Goal: Task Accomplishment & Management: Use online tool/utility

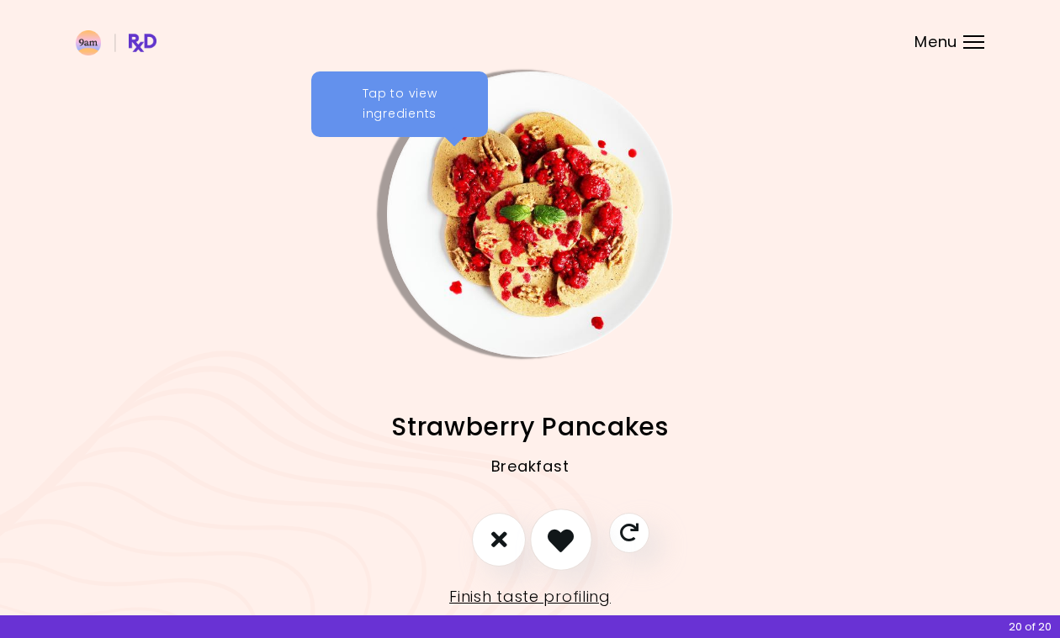
click at [559, 541] on icon "I like this recipe" at bounding box center [561, 540] width 26 height 26
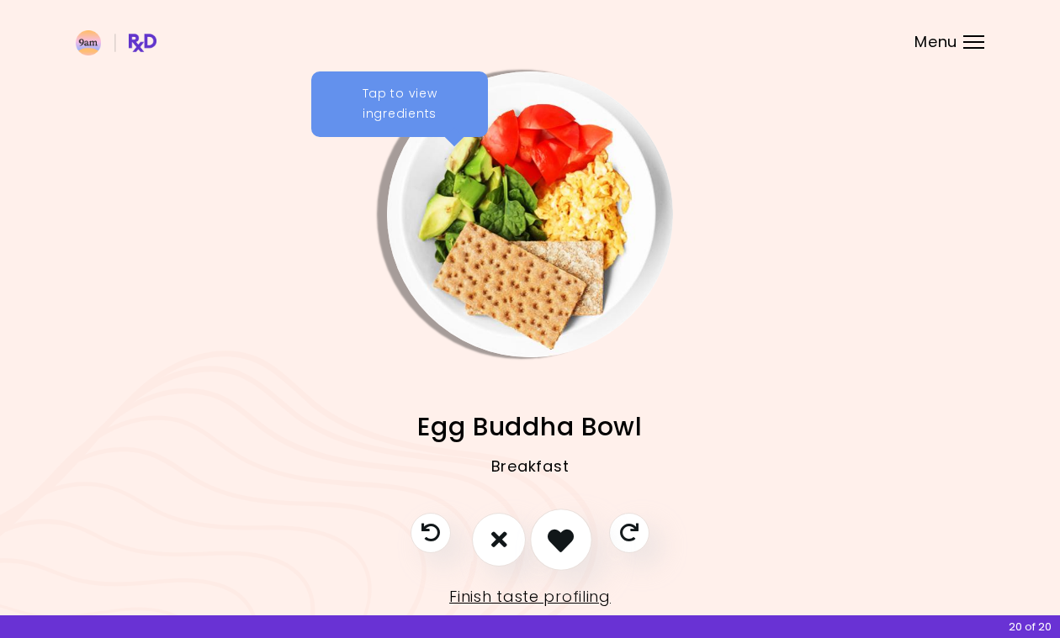
click at [559, 541] on icon "I like this recipe" at bounding box center [561, 540] width 26 height 26
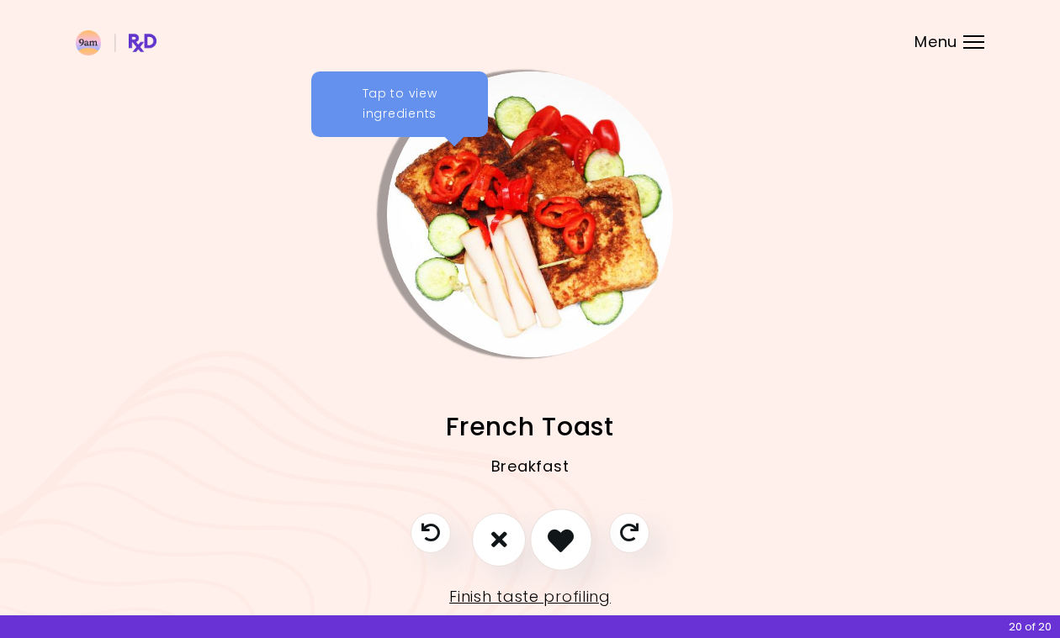
click at [554, 548] on icon "I like this recipe" at bounding box center [561, 540] width 26 height 26
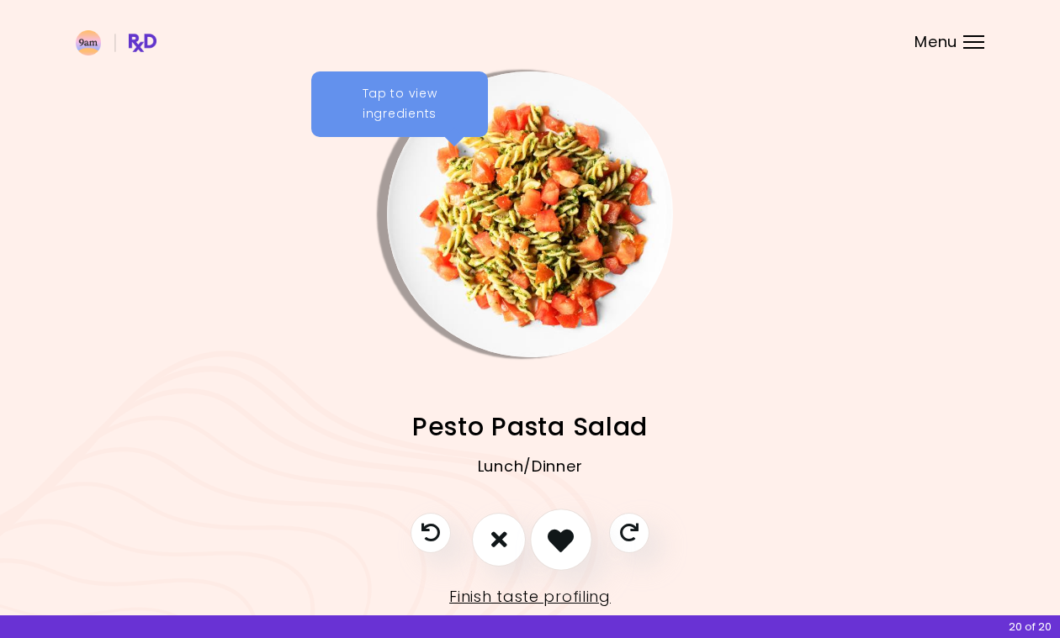
click at [554, 548] on icon "I like this recipe" at bounding box center [561, 540] width 26 height 26
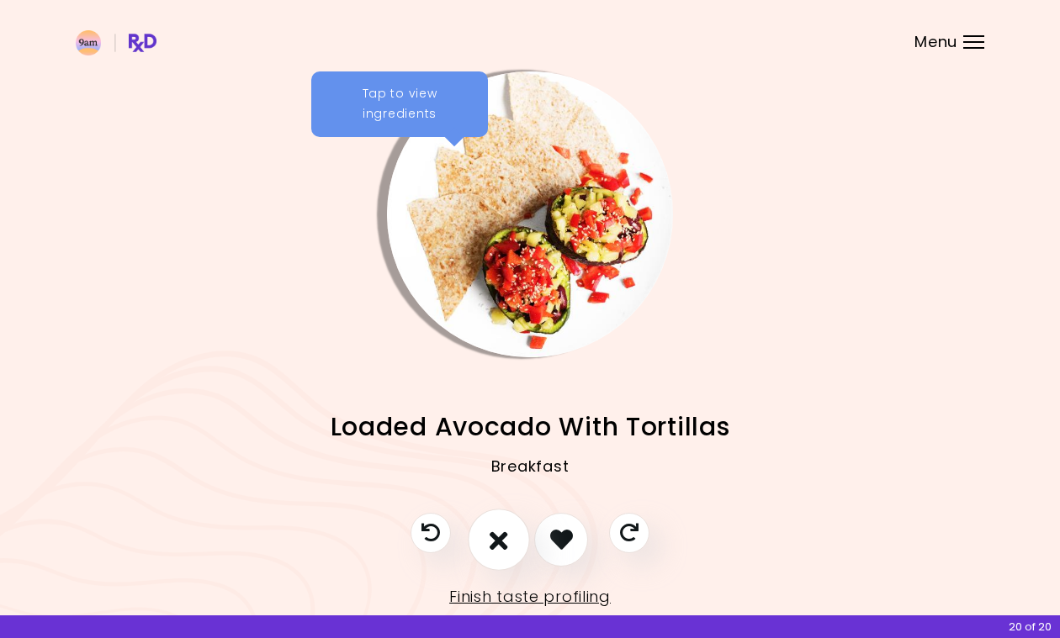
click at [513, 548] on button "I don't like this recipe" at bounding box center [499, 540] width 62 height 62
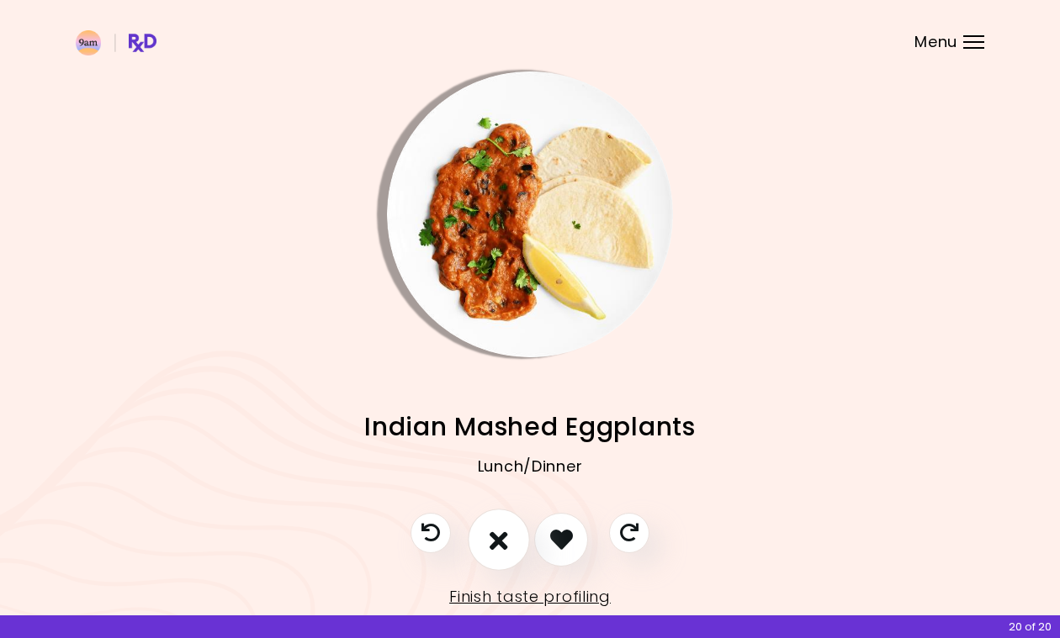
click at [496, 543] on icon "I don't like this recipe" at bounding box center [499, 540] width 19 height 26
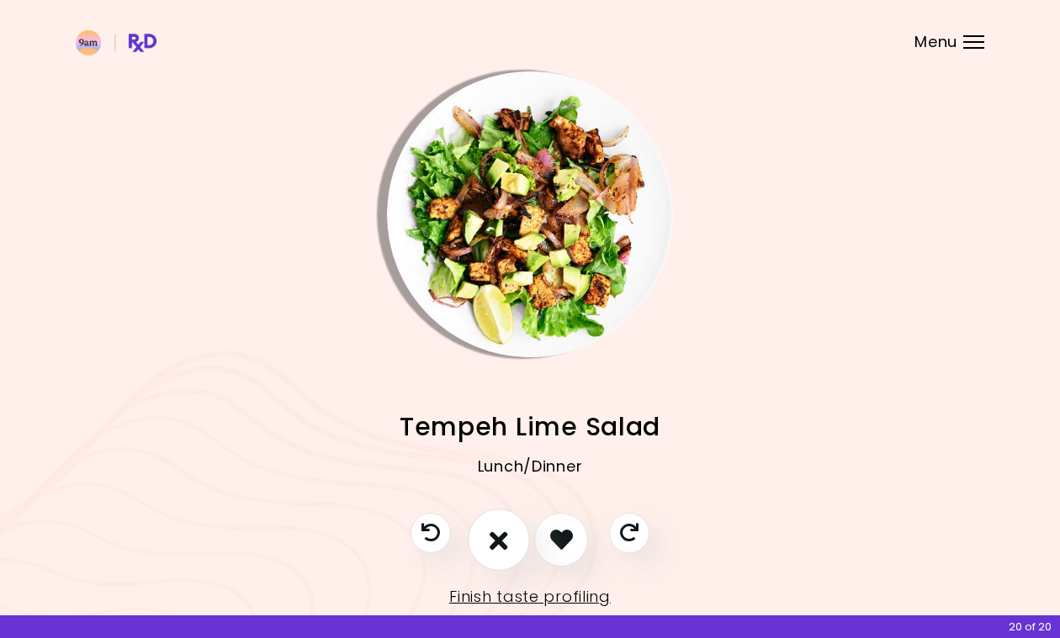
click at [501, 550] on icon "I don't like this recipe" at bounding box center [499, 540] width 19 height 26
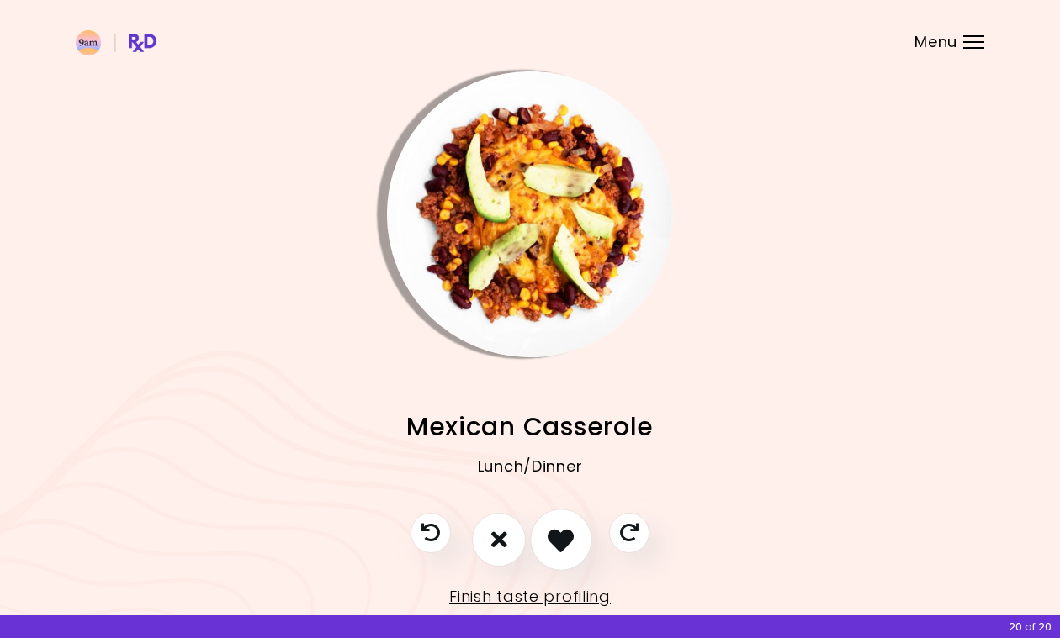
click at [556, 543] on icon "I like this recipe" at bounding box center [561, 540] width 26 height 26
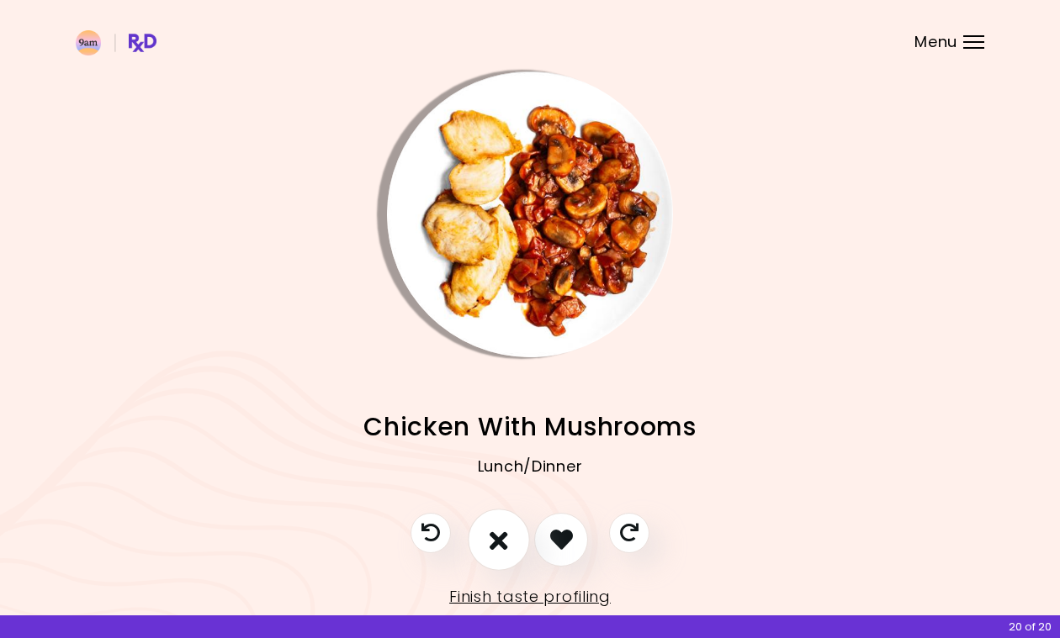
click at [495, 538] on icon "I don't like this recipe" at bounding box center [499, 540] width 19 height 26
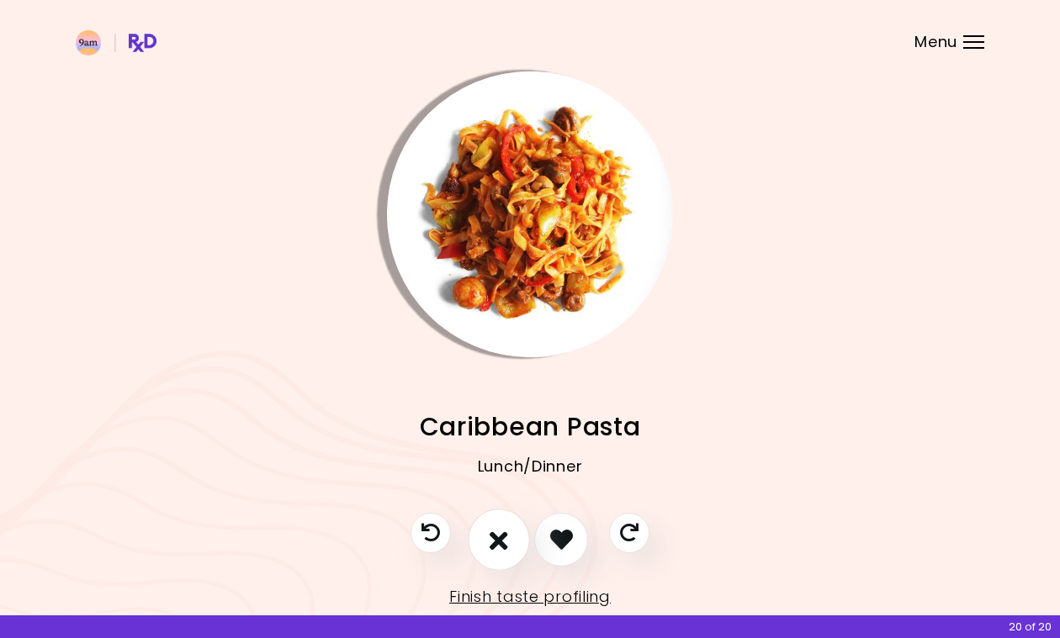
click at [519, 548] on button "I don't like this recipe" at bounding box center [499, 540] width 62 height 62
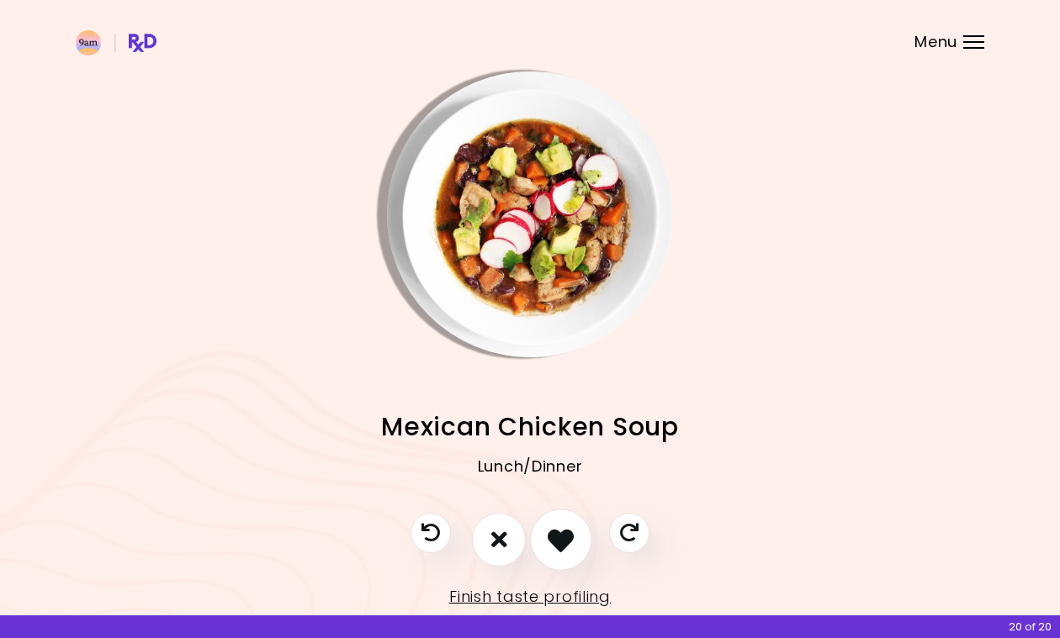
click at [545, 548] on button "I like this recipe" at bounding box center [561, 540] width 62 height 62
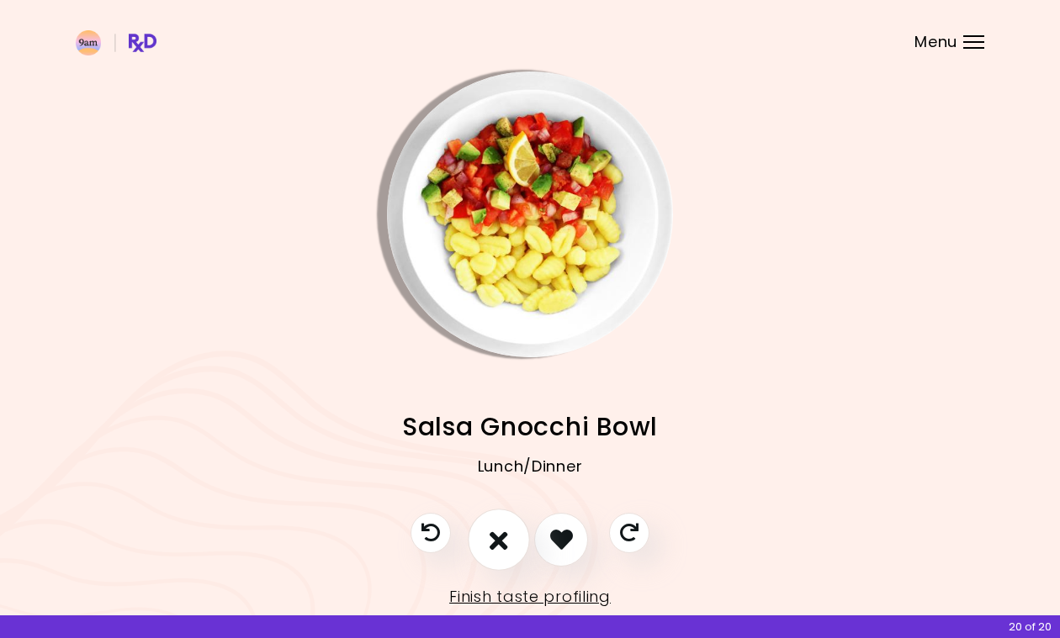
click at [485, 554] on button "I don't like this recipe" at bounding box center [499, 540] width 62 height 62
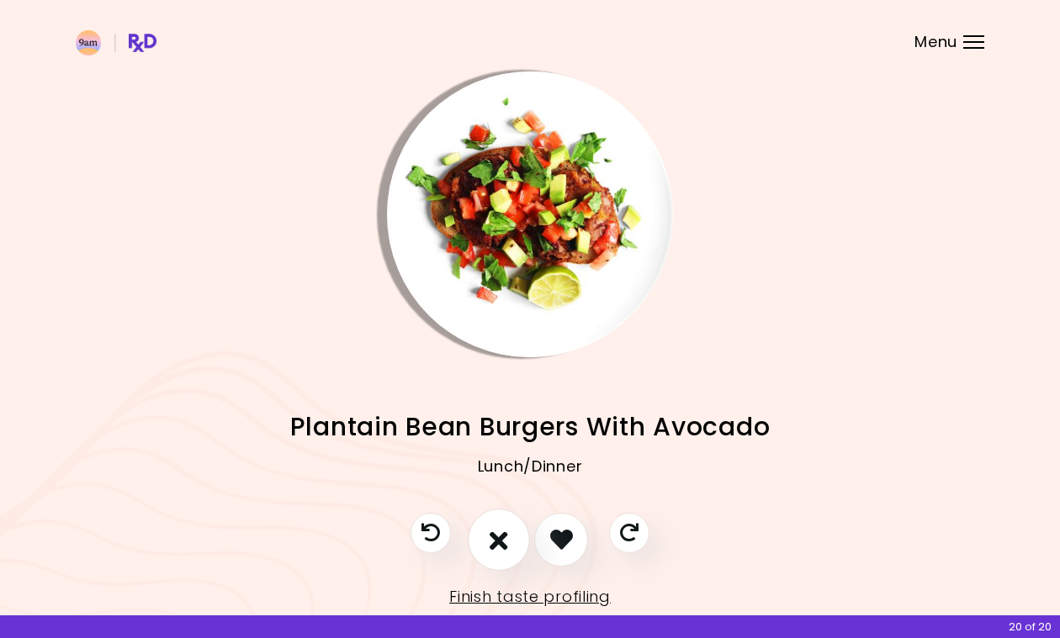
click at [500, 547] on icon "I don't like this recipe" at bounding box center [499, 540] width 19 height 26
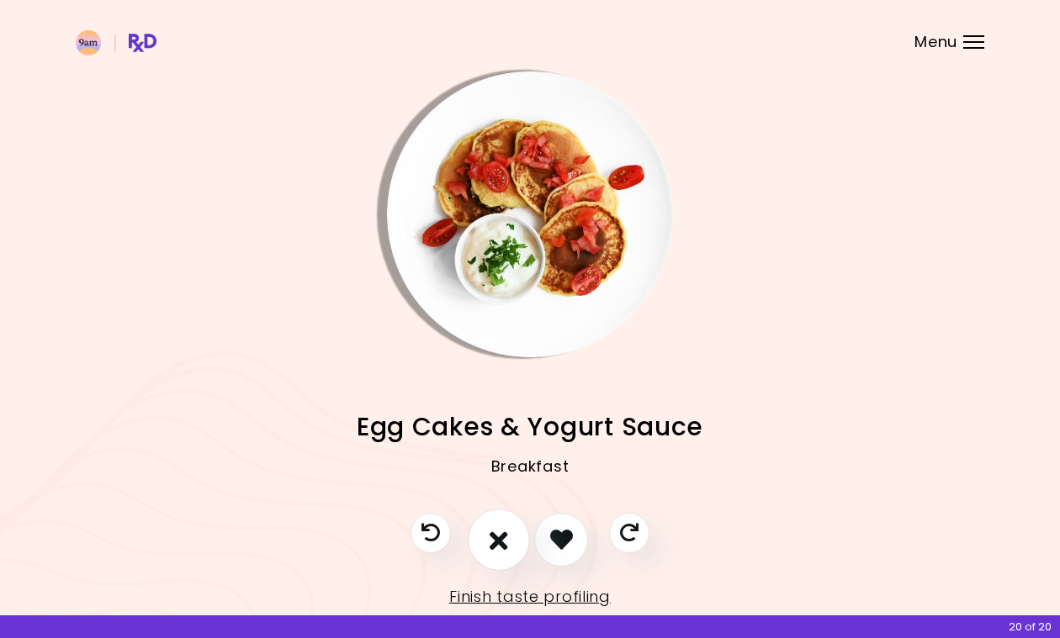
click at [505, 543] on icon "I don't like this recipe" at bounding box center [499, 540] width 19 height 26
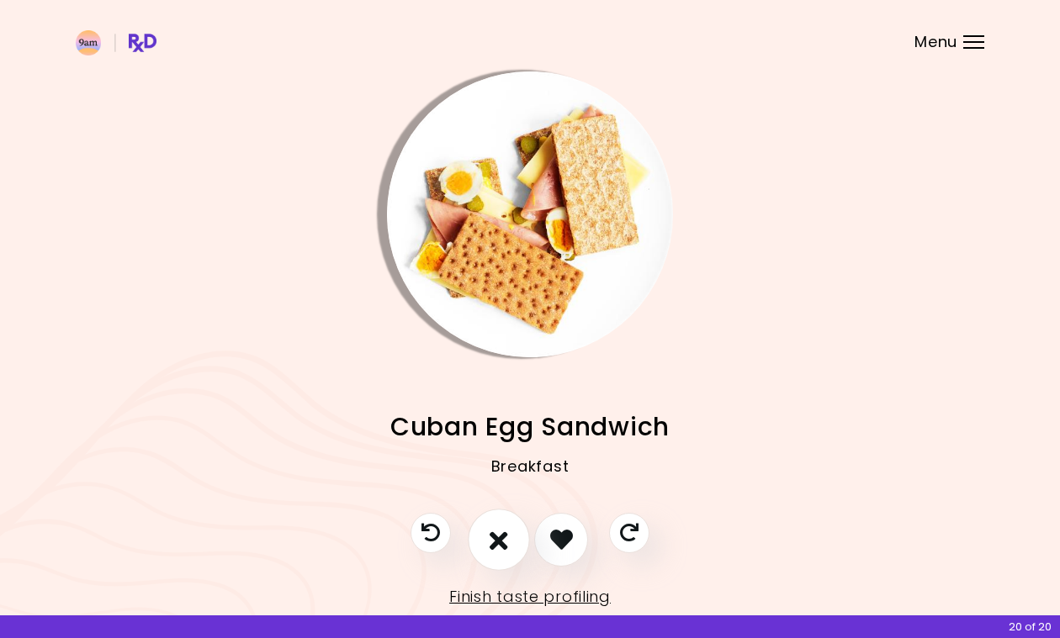
click at [505, 543] on icon "I don't like this recipe" at bounding box center [499, 540] width 19 height 26
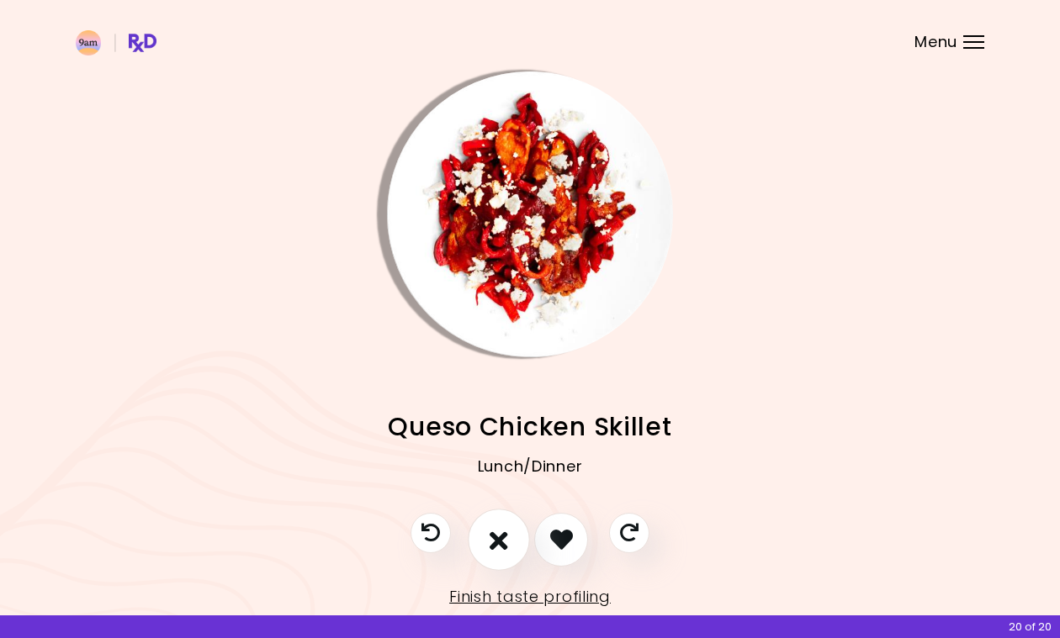
click at [505, 543] on icon "I don't like this recipe" at bounding box center [499, 540] width 19 height 26
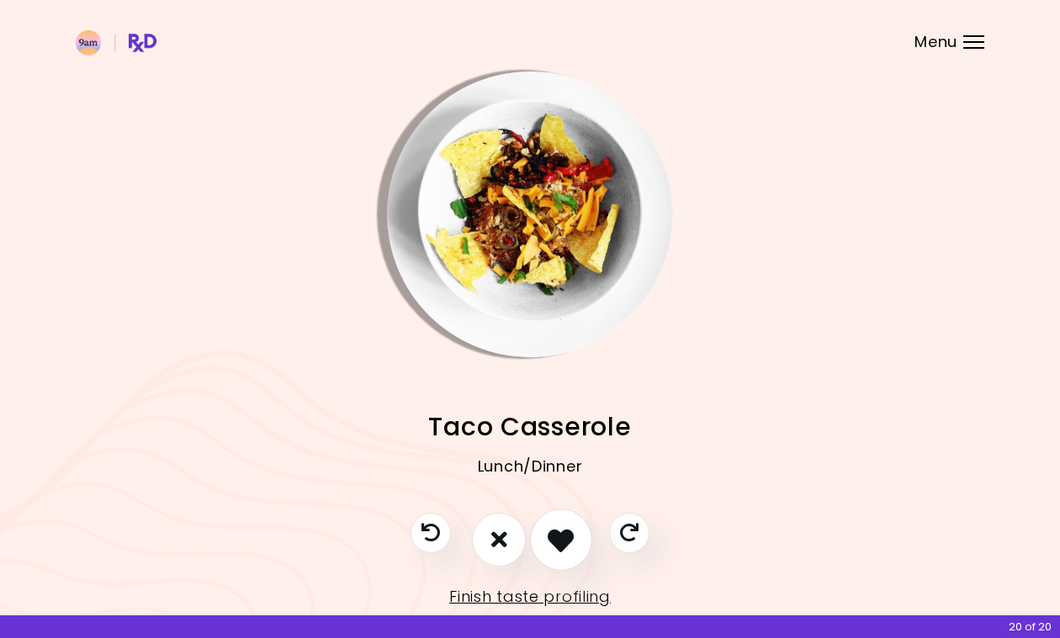
click at [546, 544] on button "I like this recipe" at bounding box center [561, 540] width 62 height 62
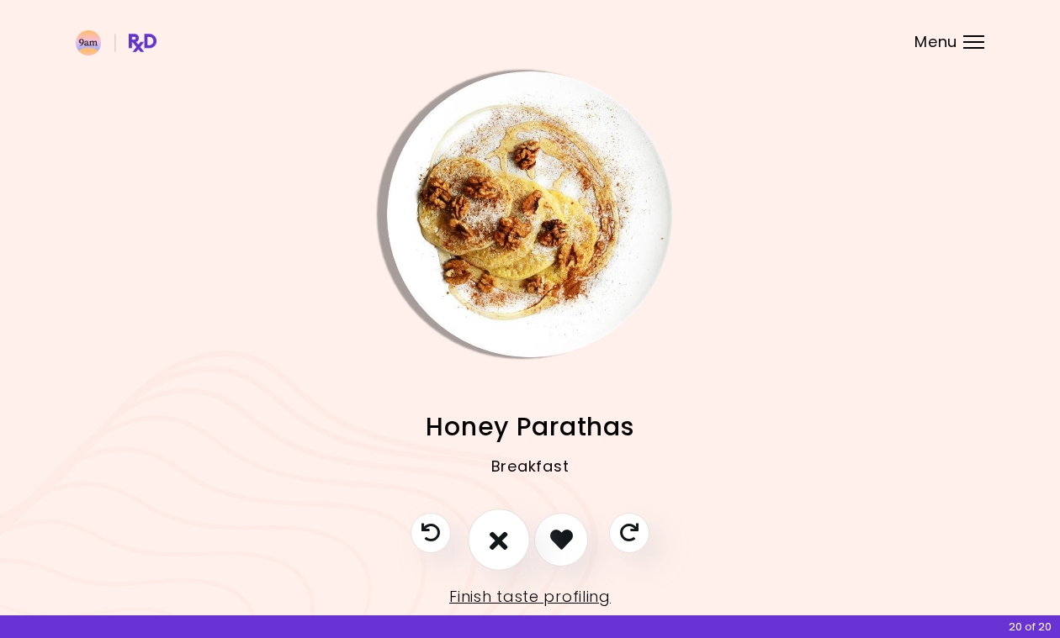
click at [507, 548] on icon "I don't like this recipe" at bounding box center [499, 540] width 19 height 26
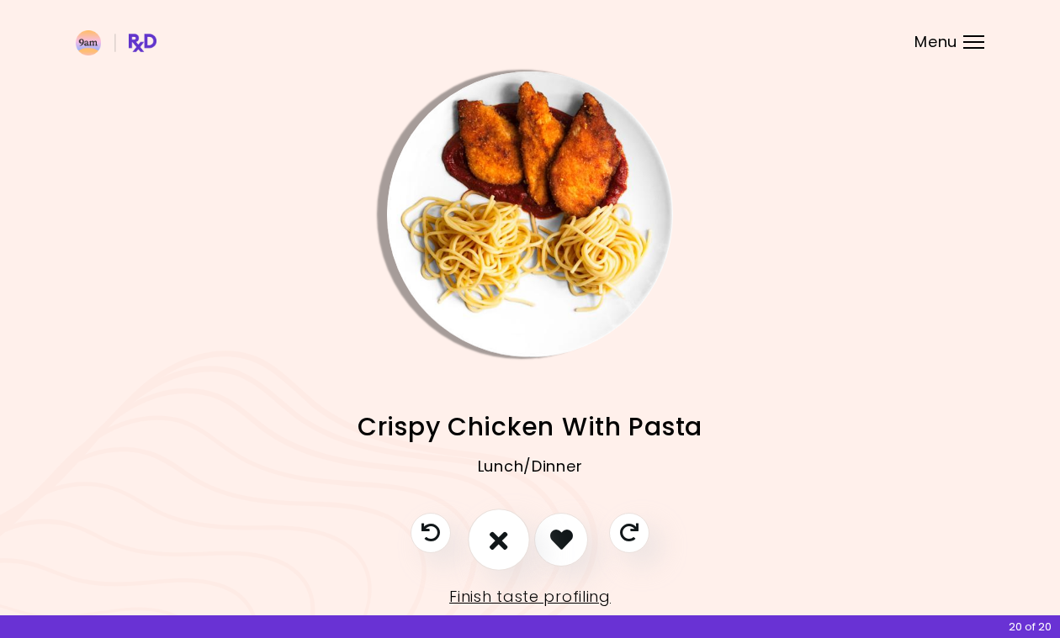
click at [507, 548] on icon "I don't like this recipe" at bounding box center [499, 540] width 19 height 26
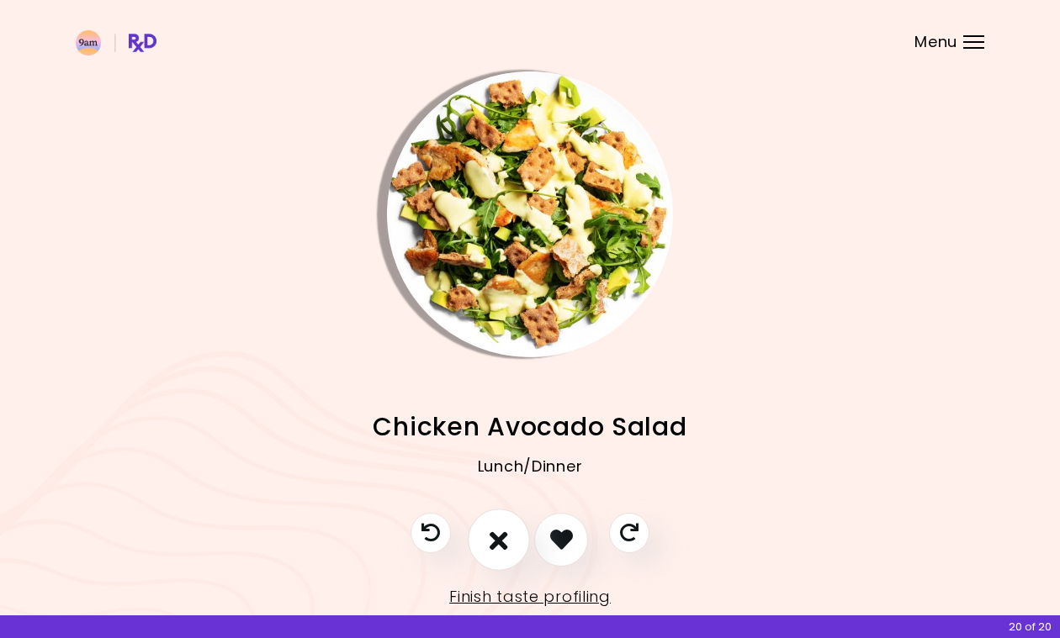
click at [508, 539] on icon "I don't like this recipe" at bounding box center [499, 540] width 19 height 26
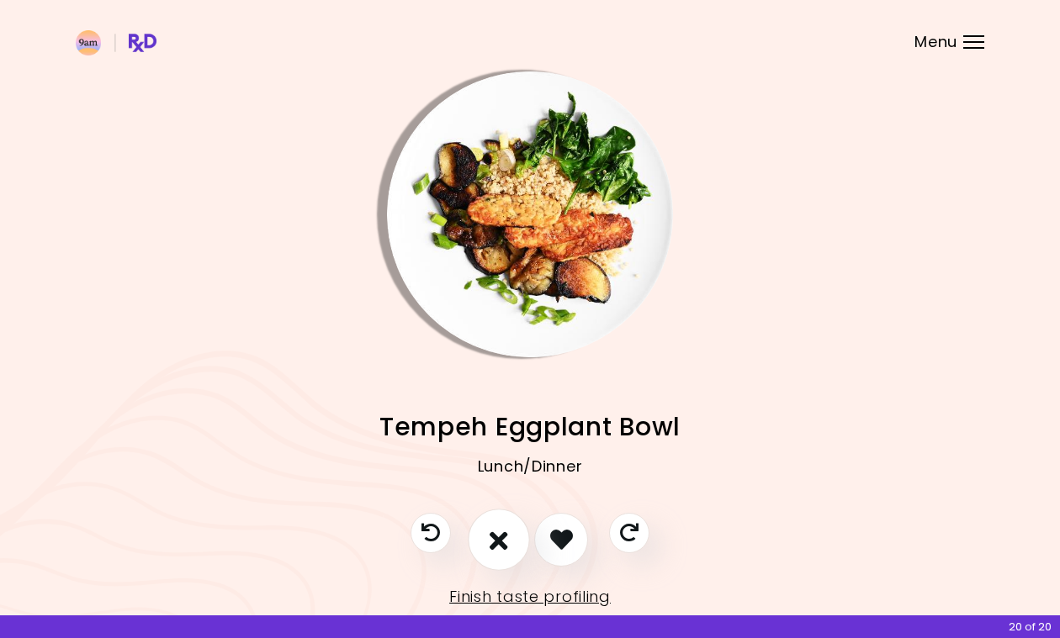
click at [503, 537] on icon "I don't like this recipe" at bounding box center [499, 540] width 19 height 26
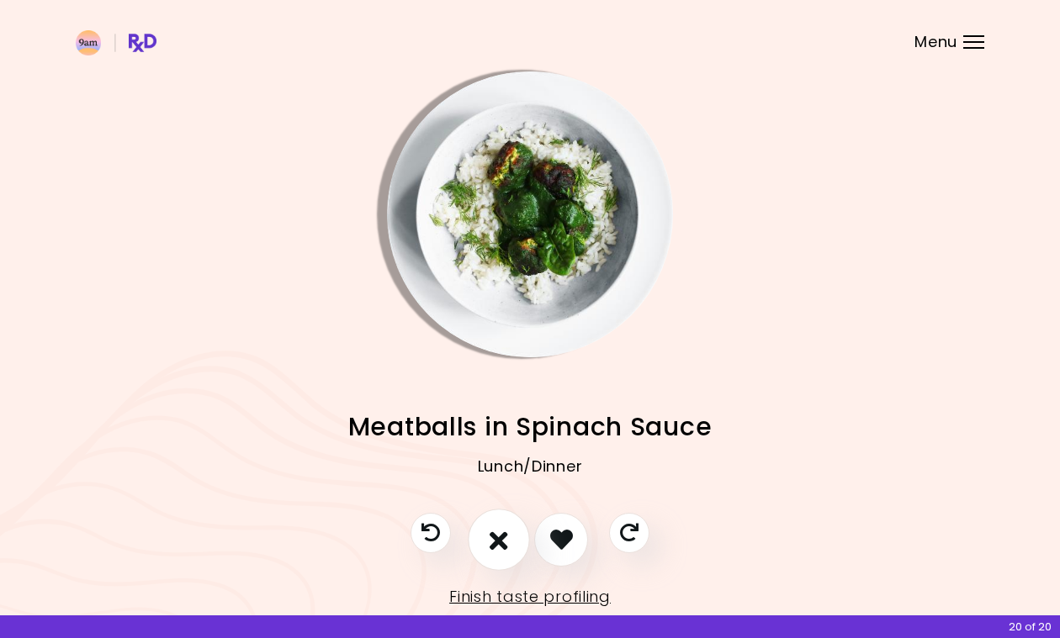
click at [518, 538] on button "I don't like this recipe" at bounding box center [499, 540] width 62 height 62
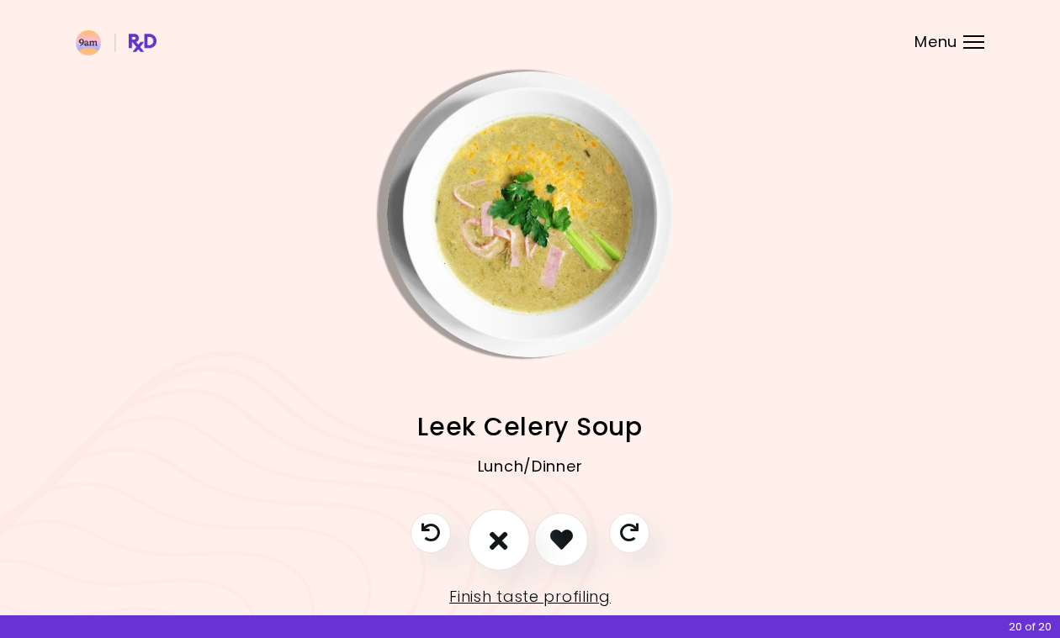
click at [518, 538] on button "I don't like this recipe" at bounding box center [499, 540] width 62 height 62
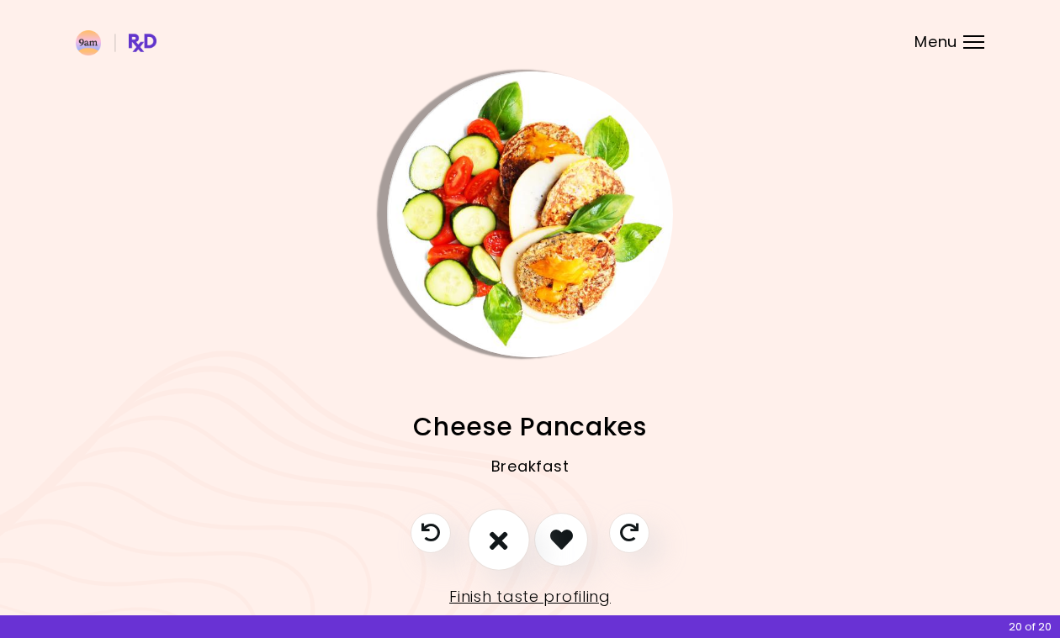
click at [518, 538] on button "I don't like this recipe" at bounding box center [499, 540] width 62 height 62
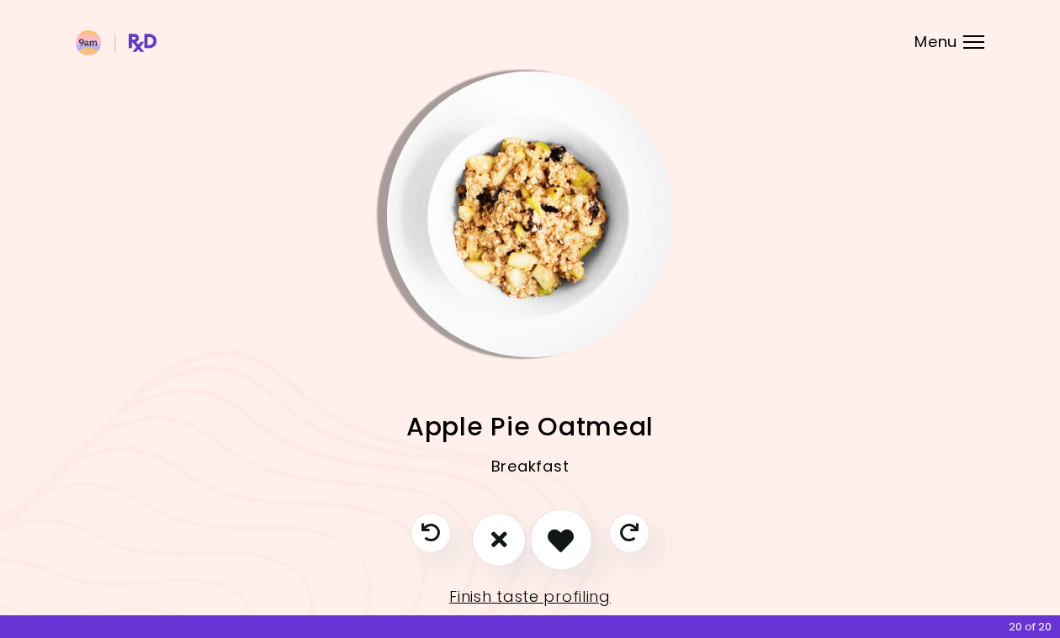
click at [554, 536] on icon "I like this recipe" at bounding box center [561, 540] width 26 height 26
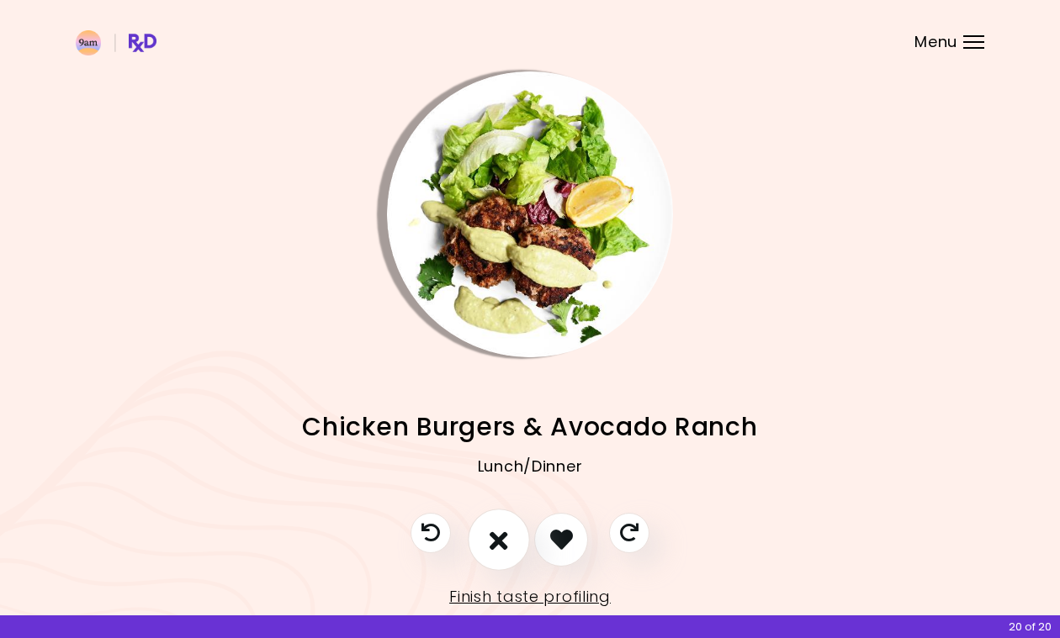
click at [512, 544] on button "I don't like this recipe" at bounding box center [499, 540] width 62 height 62
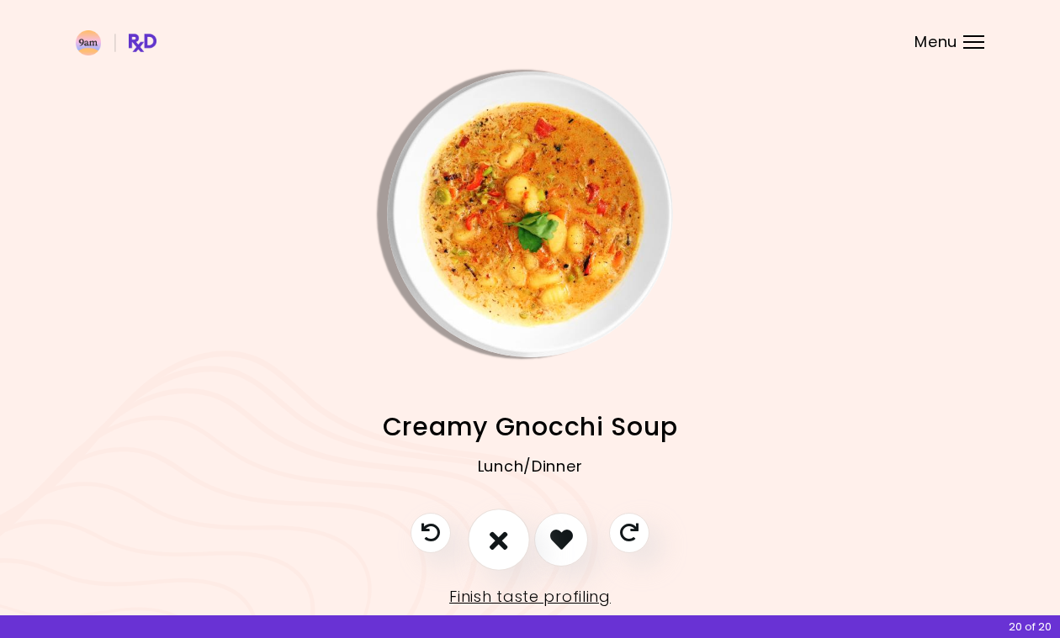
click at [512, 544] on button "I don't like this recipe" at bounding box center [499, 540] width 62 height 62
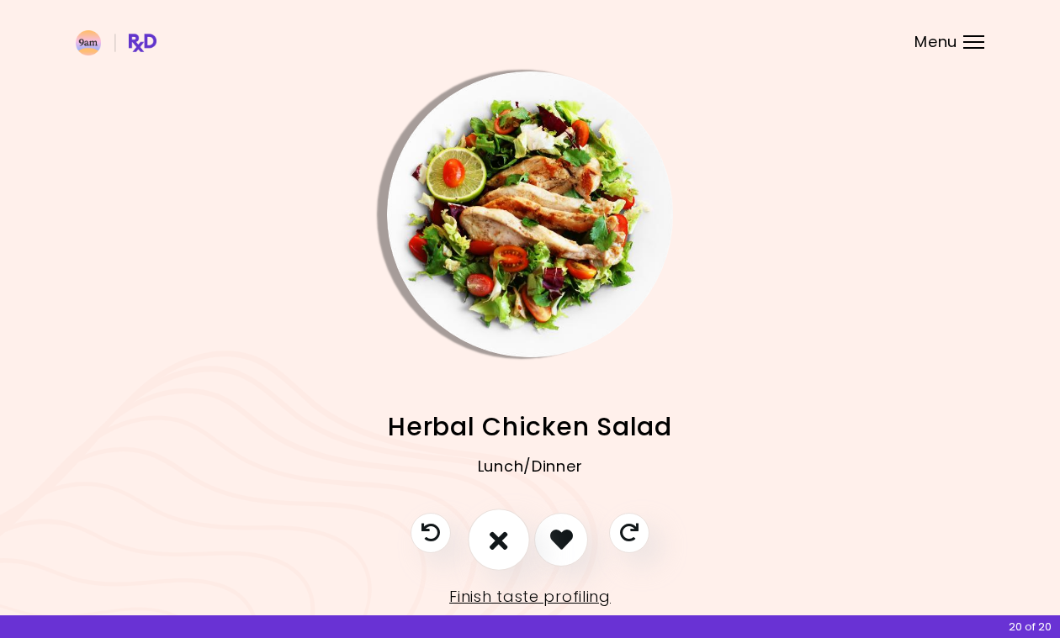
click at [512, 544] on button "I don't like this recipe" at bounding box center [499, 540] width 62 height 62
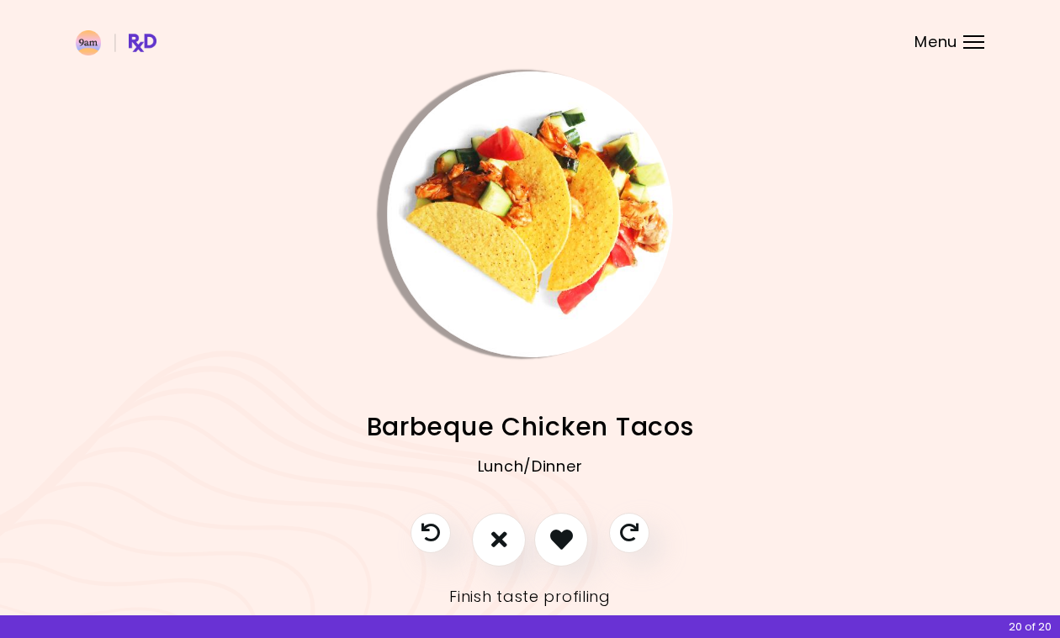
click at [517, 594] on link "Finish taste profiling" at bounding box center [530, 597] width 162 height 27
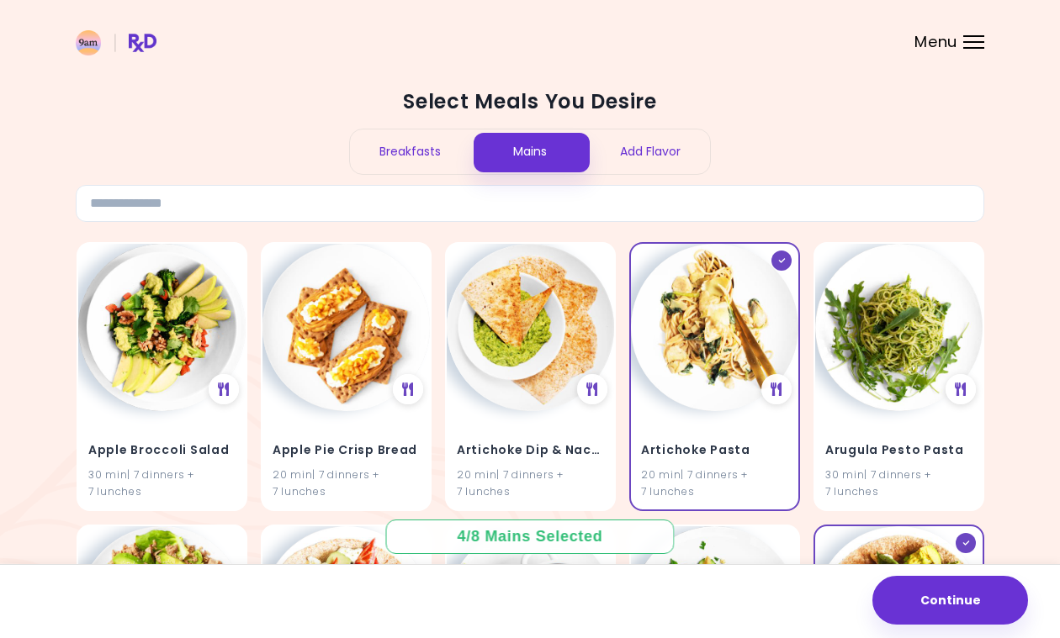
click at [977, 36] on div at bounding box center [973, 36] width 21 height 2
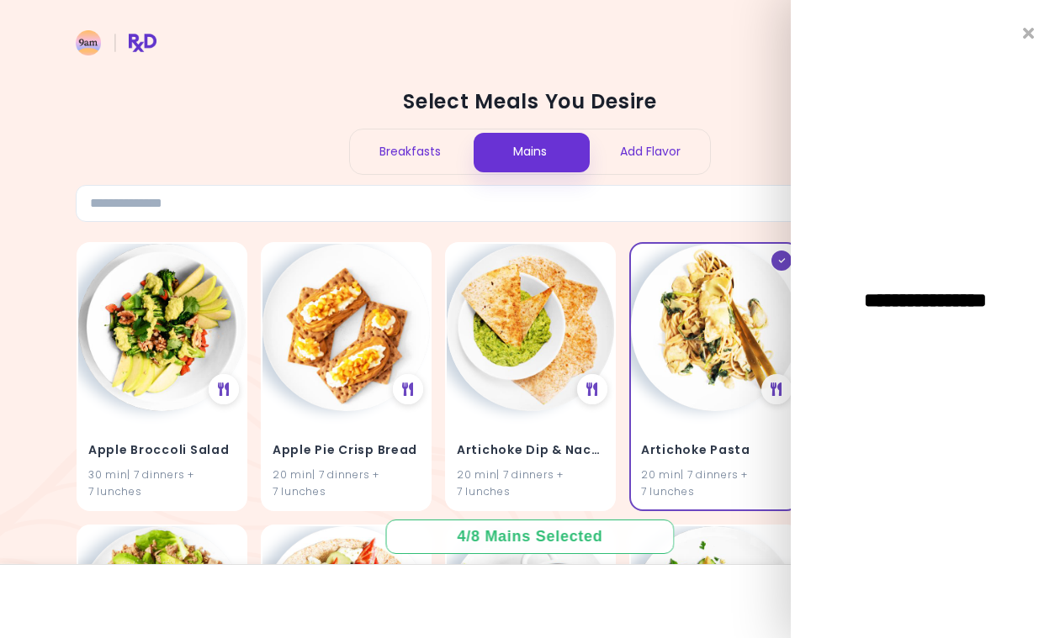
click at [977, 56] on div "**********" at bounding box center [925, 319] width 269 height 638
click at [743, 65] on header at bounding box center [530, 33] width 1060 height 67
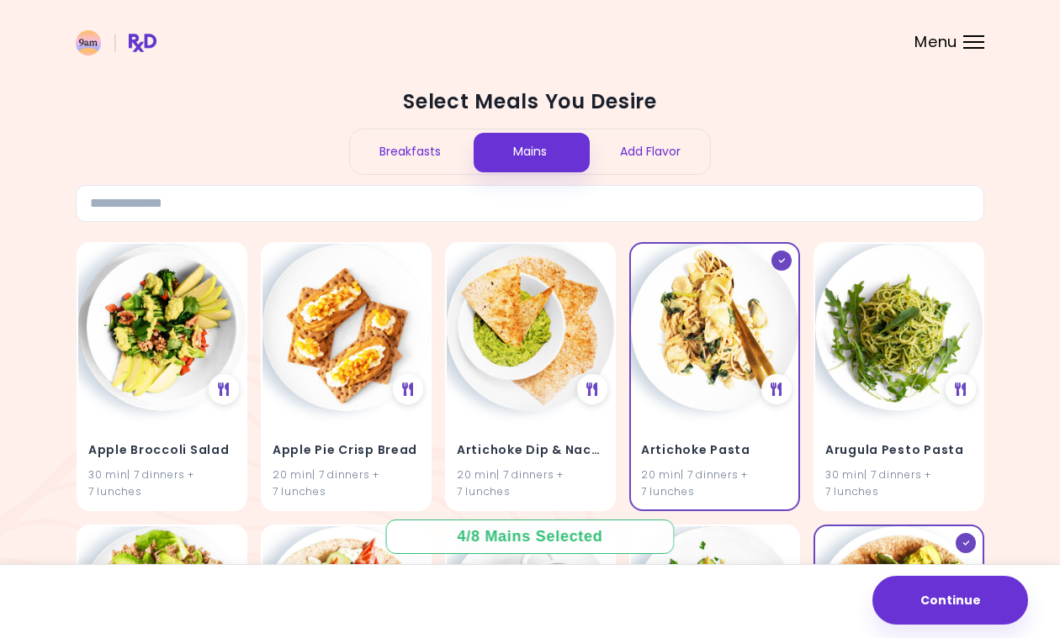
click at [956, 45] on span "Menu" at bounding box center [935, 41] width 43 height 15
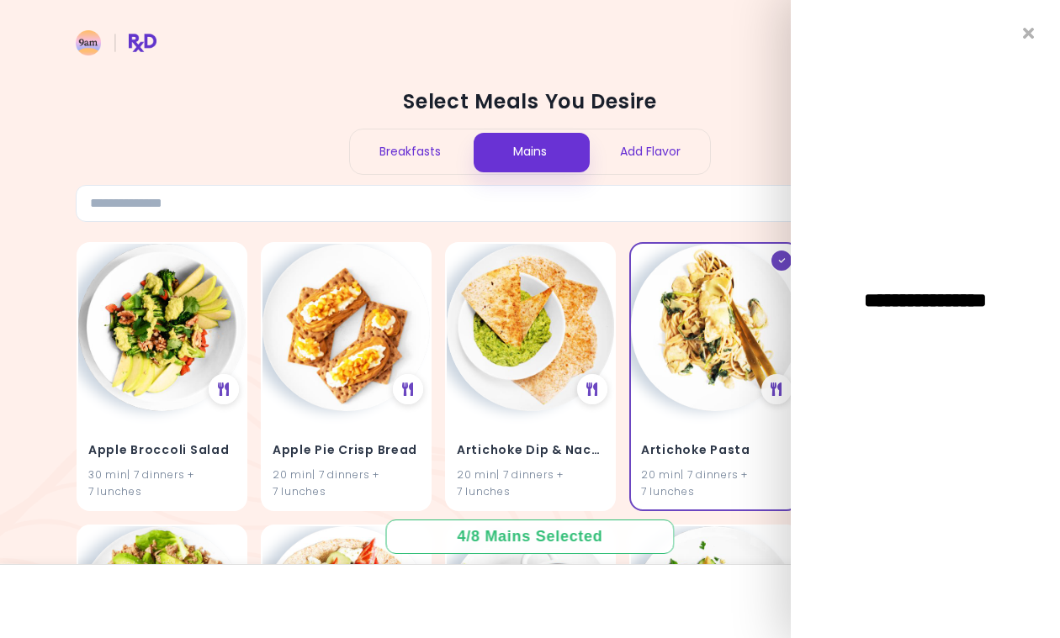
click at [894, 331] on div "**********" at bounding box center [925, 319] width 269 height 638
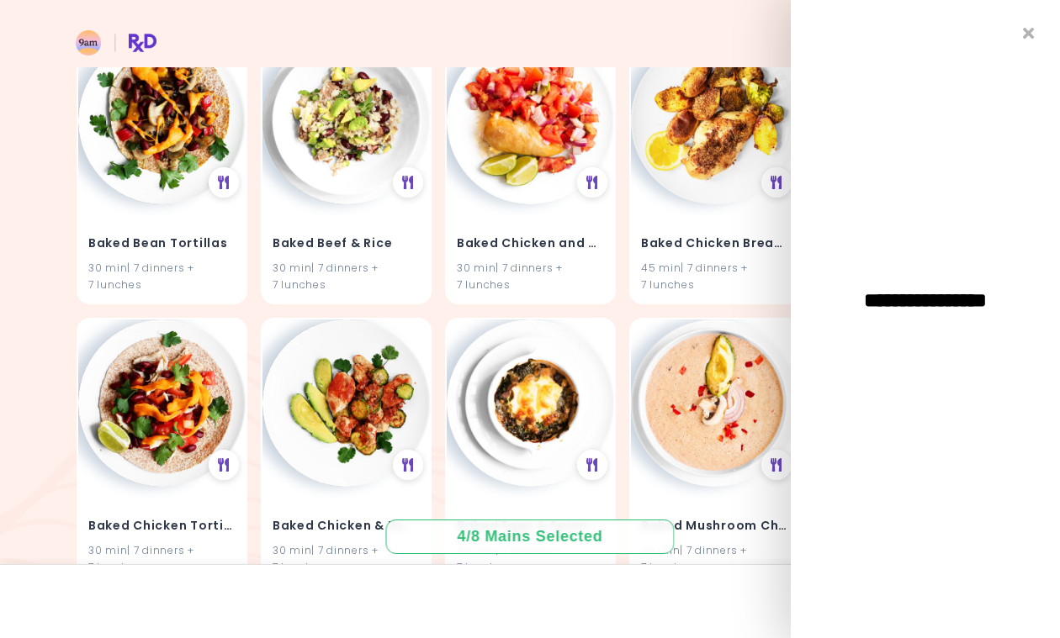
scroll to position [1428, 0]
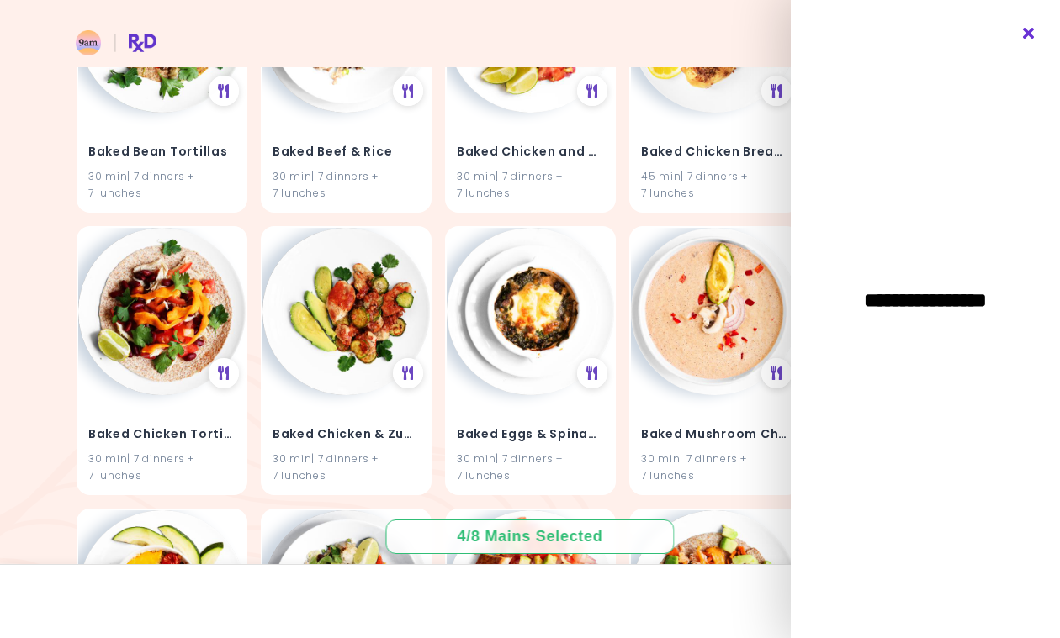
click at [1031, 28] on icon "Close" at bounding box center [1029, 34] width 16 height 12
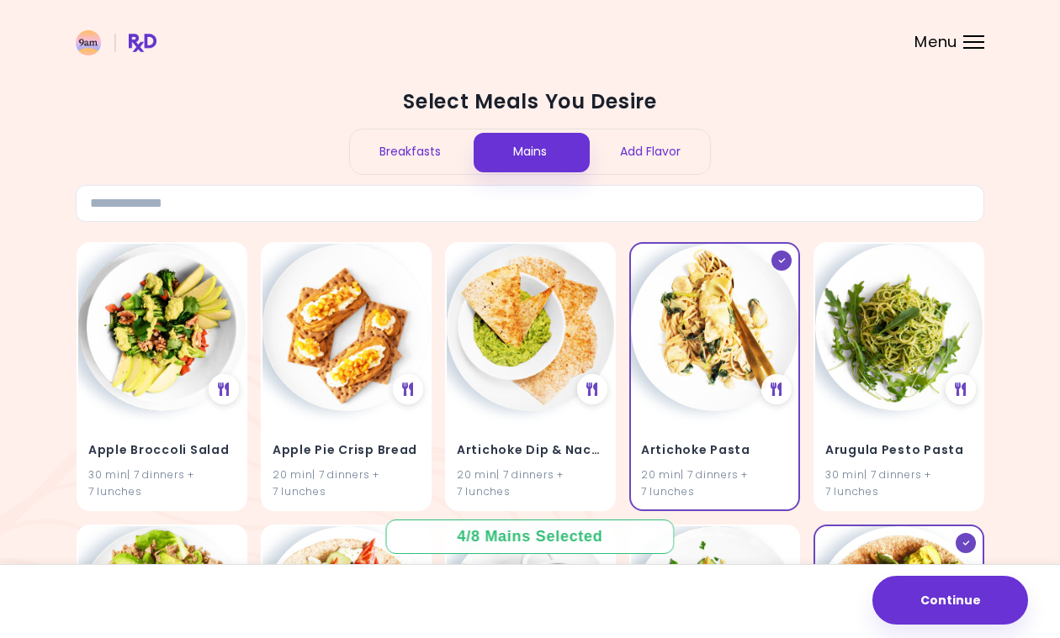
click at [970, 41] on div at bounding box center [973, 42] width 21 height 2
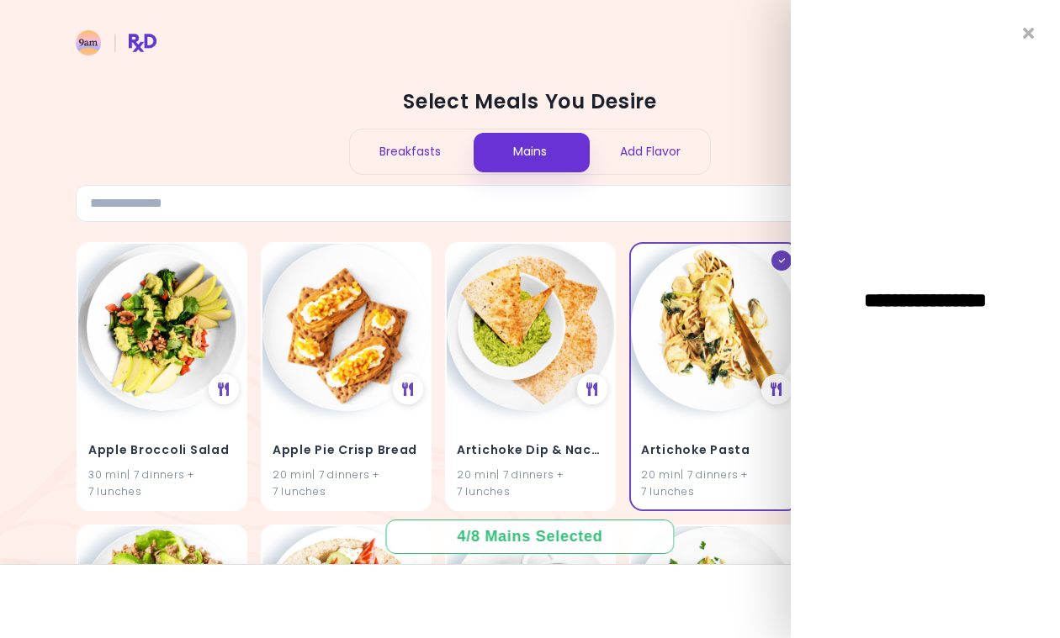
click at [919, 325] on div "**********" at bounding box center [925, 319] width 269 height 638
click at [781, 98] on h2 "Select Meals You Desire" at bounding box center [530, 101] width 908 height 27
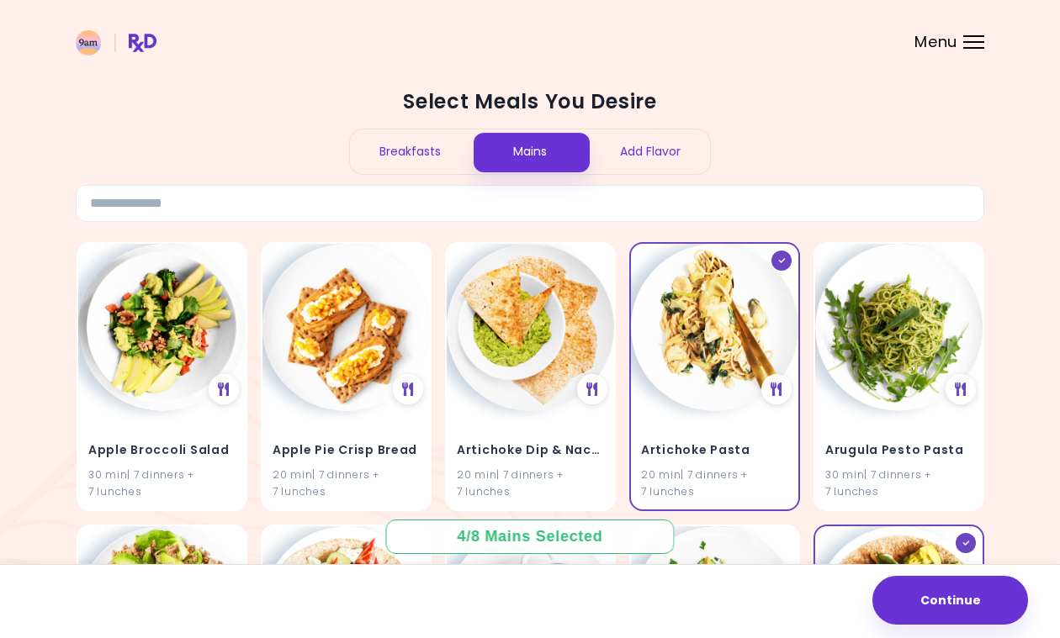
click at [100, 41] on img at bounding box center [116, 42] width 81 height 25
click at [152, 44] on img at bounding box center [116, 42] width 81 height 25
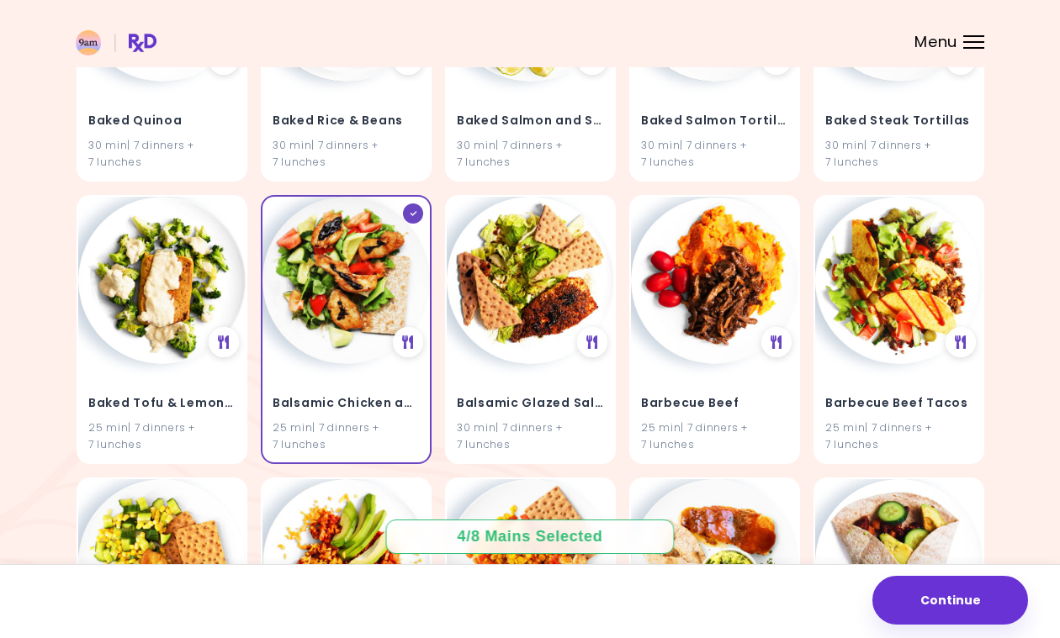
scroll to position [2024, 0]
